Goal: Check status: Check status

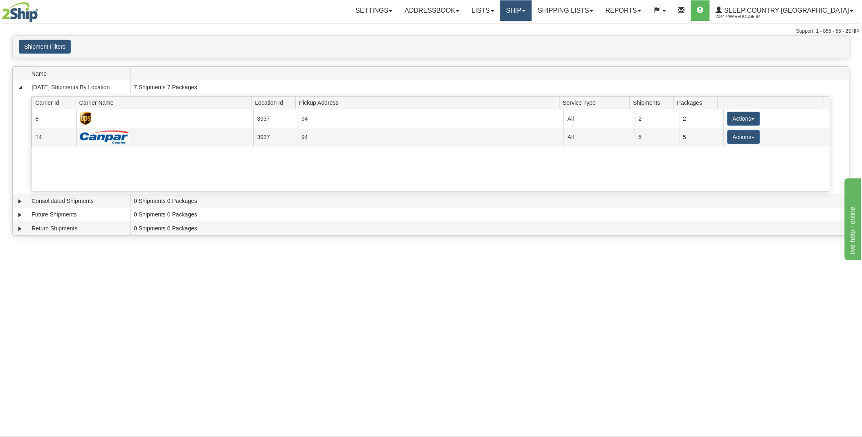
click at [532, 7] on link "Ship" at bounding box center [515, 10] width 31 height 20
click at [599, 11] on link "Shipping lists" at bounding box center [565, 10] width 67 height 20
click at [588, 39] on span "Search Shipment History" at bounding box center [558, 39] width 63 height 7
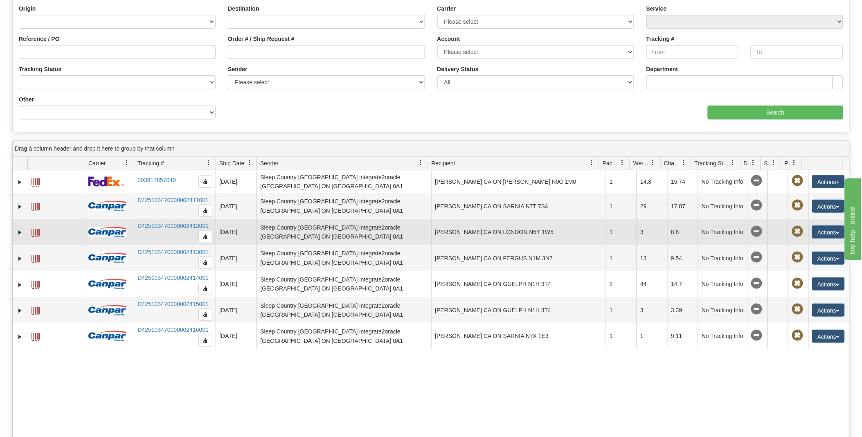
scroll to position [91, 0]
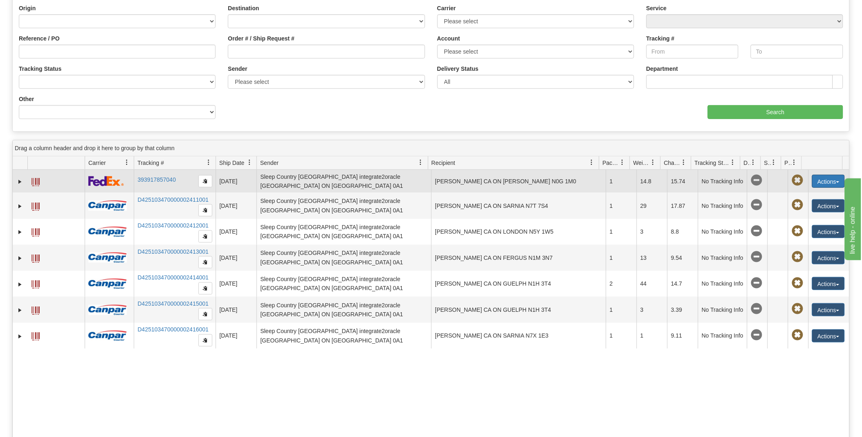
click at [836, 182] on span "button" at bounding box center [837, 182] width 3 height 2
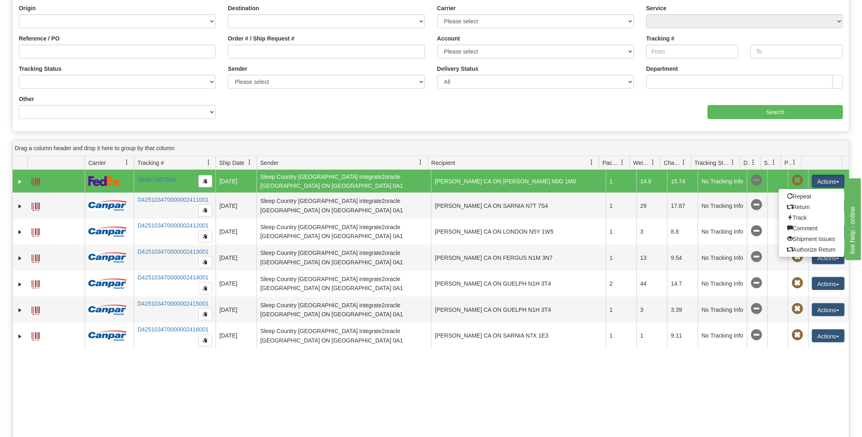
click at [742, 398] on div "31721482 2044 393917857040 [DATE] [DATE] 05:29:23 PM Sleep Country [GEOGRAPHIC_…" at bounding box center [431, 320] width 836 height 301
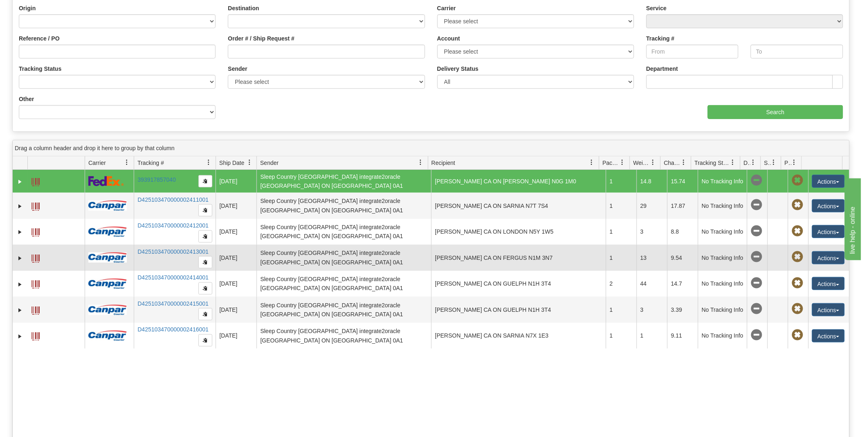
click at [222, 269] on td "[DATE]" at bounding box center [236, 258] width 41 height 26
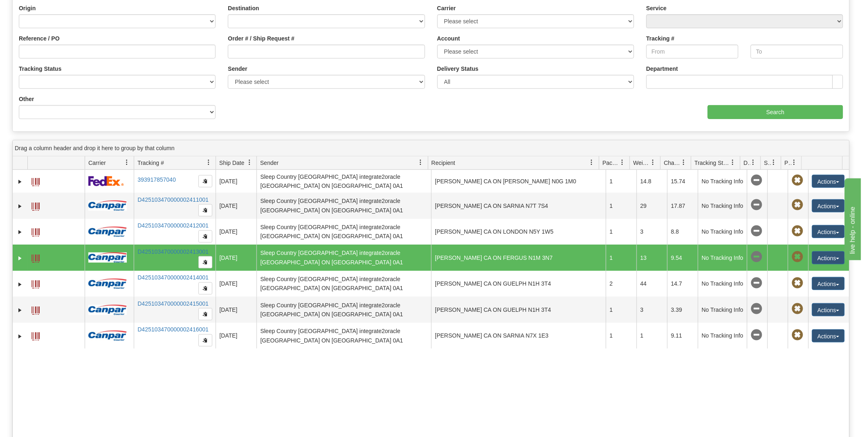
click at [310, 384] on div "31721482 2044 393917857040 [DATE] [DATE] 05:29:23 PM Sleep Country [GEOGRAPHIC_…" at bounding box center [431, 320] width 836 height 301
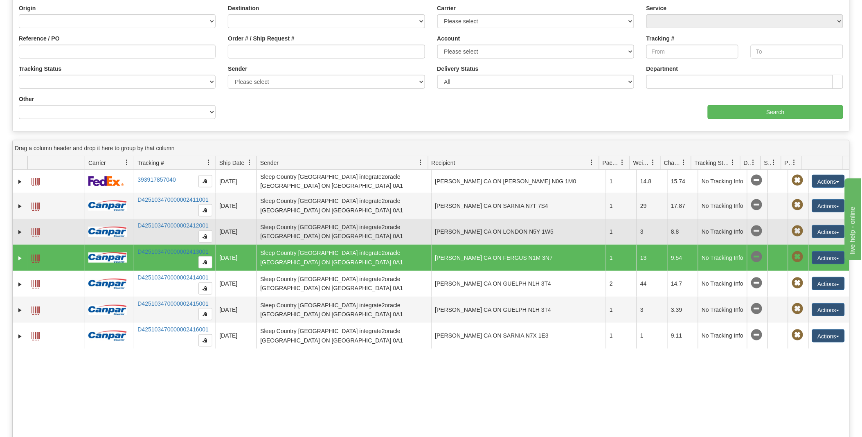
scroll to position [0, 0]
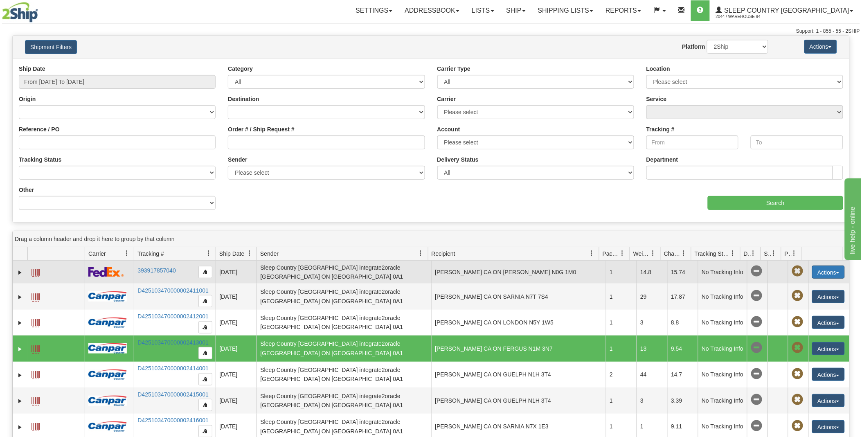
click at [828, 274] on button "Actions" at bounding box center [828, 271] width 33 height 13
